Goal: Task Accomplishment & Management: Complete application form

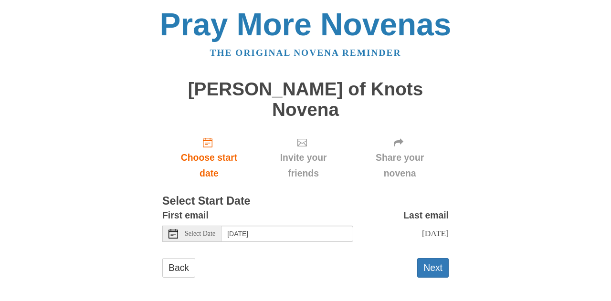
click at [194, 230] on span "Select Date" at bounding box center [200, 233] width 31 height 7
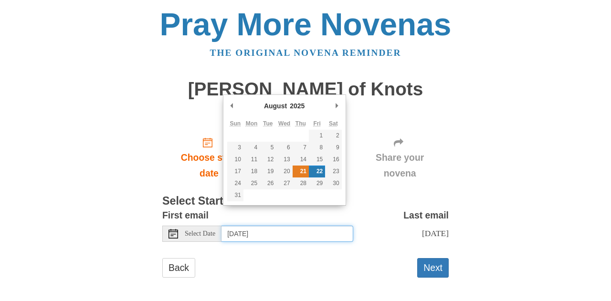
type input "Thursday, August 21st"
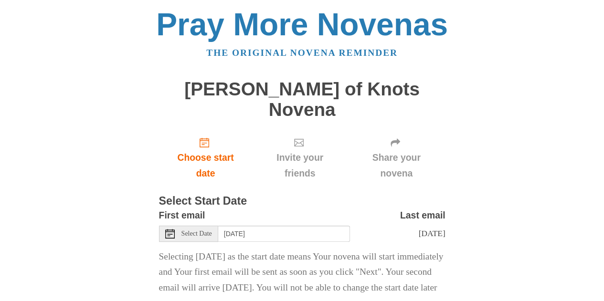
scroll to position [47, 0]
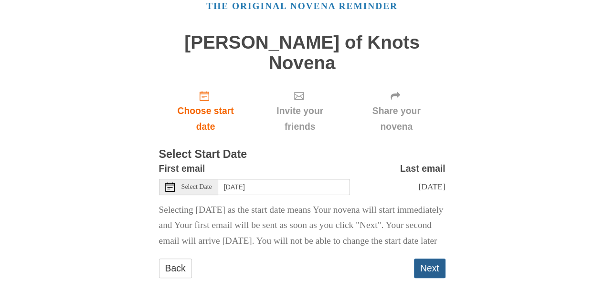
click at [431, 259] on button "Next" at bounding box center [429, 269] width 31 height 20
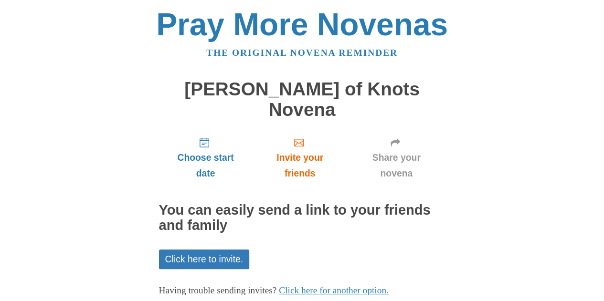
scroll to position [38, 0]
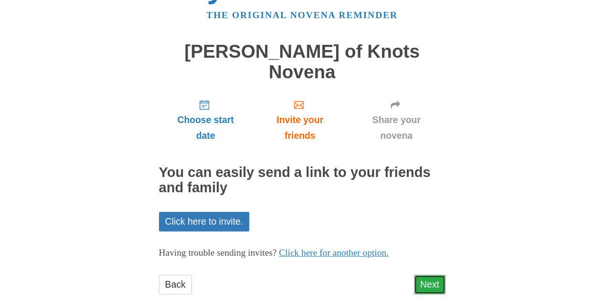
click at [436, 275] on link "Next" at bounding box center [429, 285] width 31 height 20
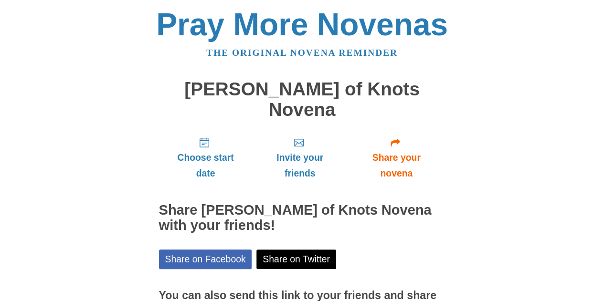
scroll to position [81, 0]
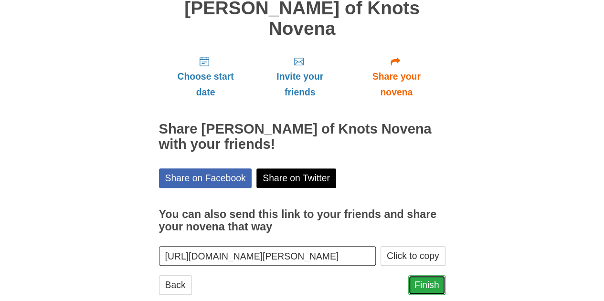
click at [432, 275] on link "Finish" at bounding box center [426, 285] width 37 height 20
